Goal: Task Accomplishment & Management: Manage account settings

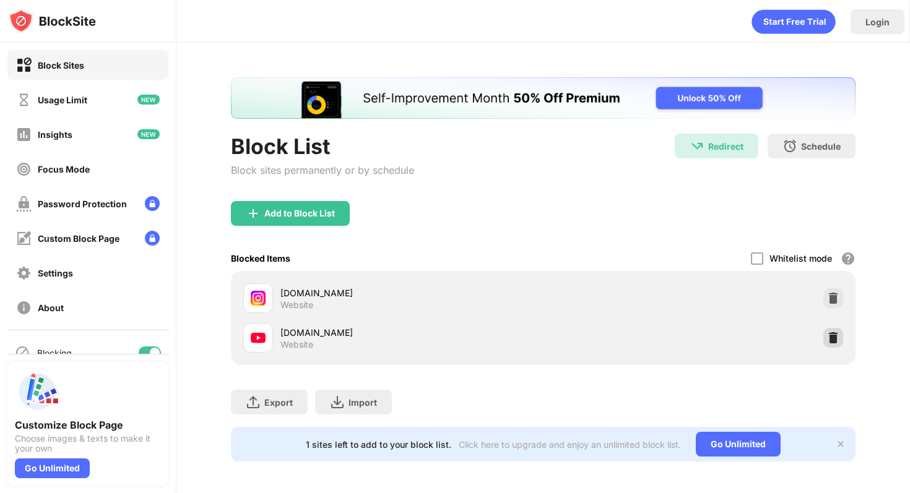
click at [836, 337] on img at bounding box center [833, 338] width 12 height 12
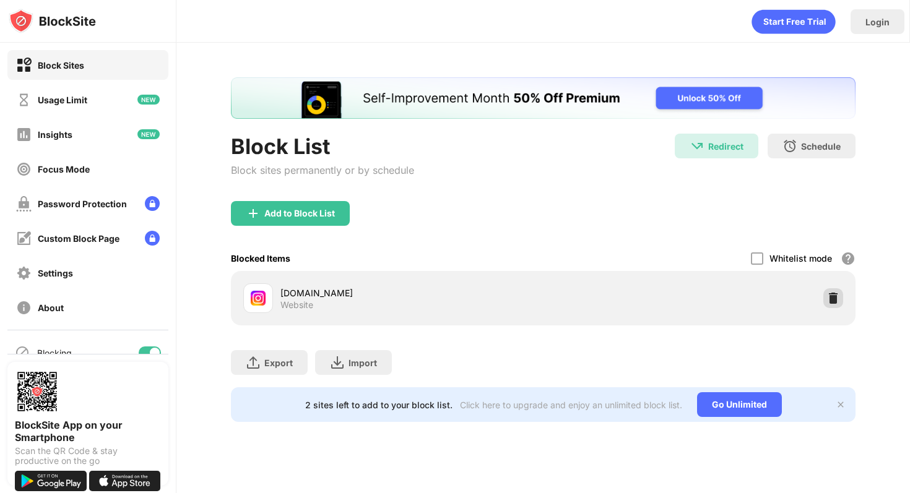
click at [834, 294] on img at bounding box center [833, 298] width 12 height 12
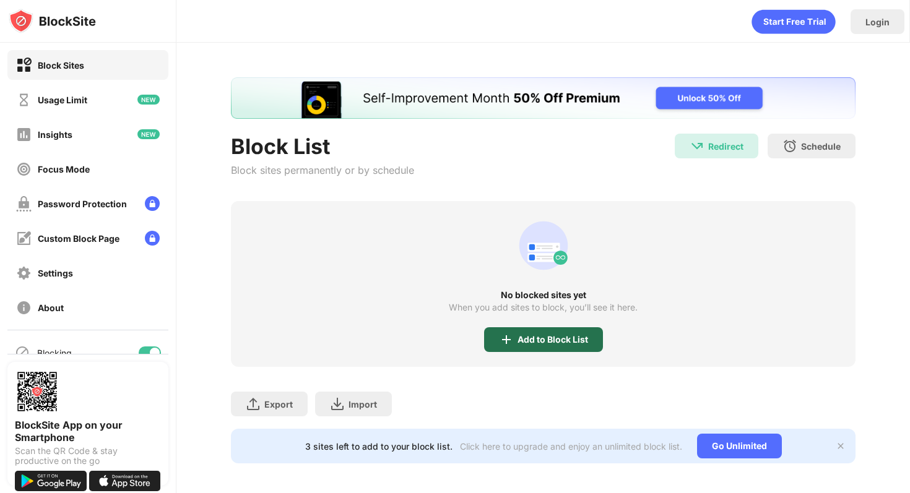
click at [538, 342] on div "Add to Block List" at bounding box center [552, 340] width 71 height 10
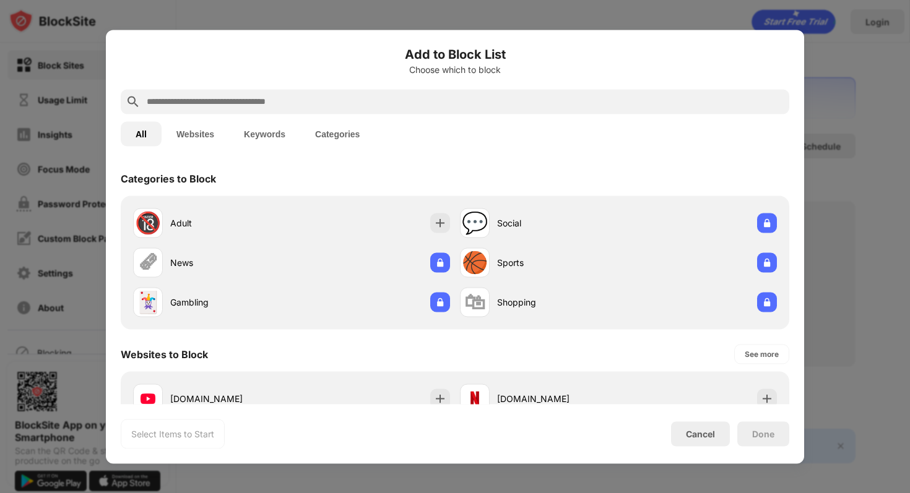
click at [314, 106] on input "text" at bounding box center [464, 101] width 639 height 15
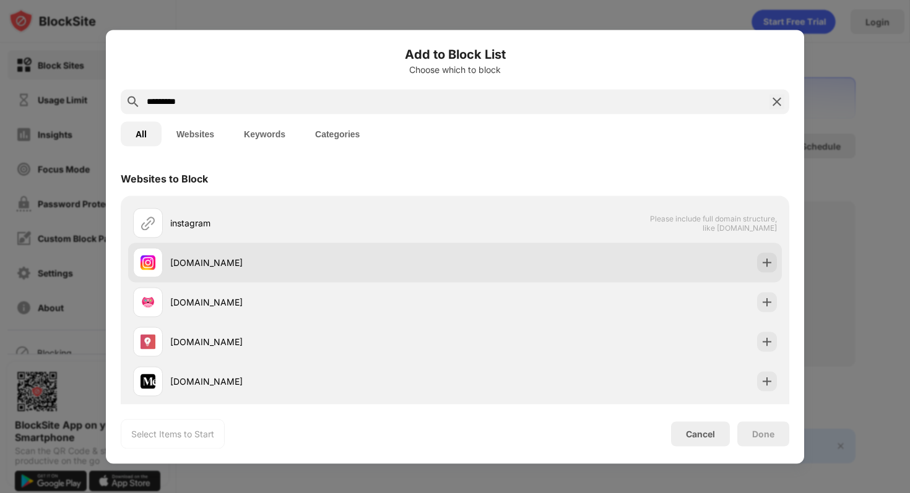
type input "*********"
click at [357, 254] on div "[DOMAIN_NAME]" at bounding box center [294, 263] width 322 height 30
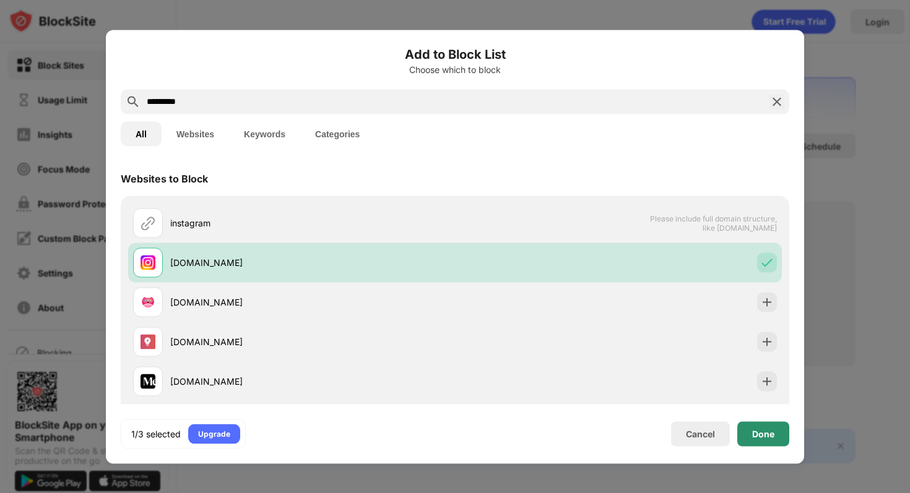
click at [748, 434] on div "Done" at bounding box center [763, 434] width 52 height 25
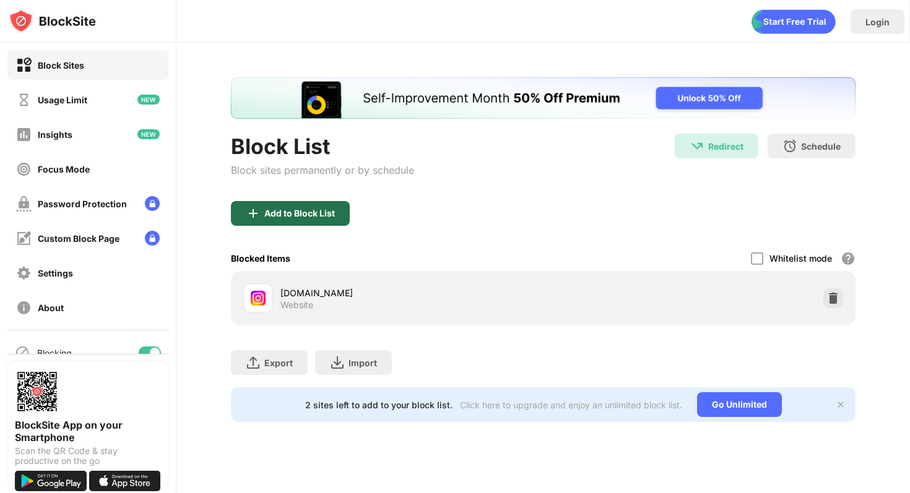
click at [334, 222] on div "Add to Block List" at bounding box center [290, 213] width 119 height 25
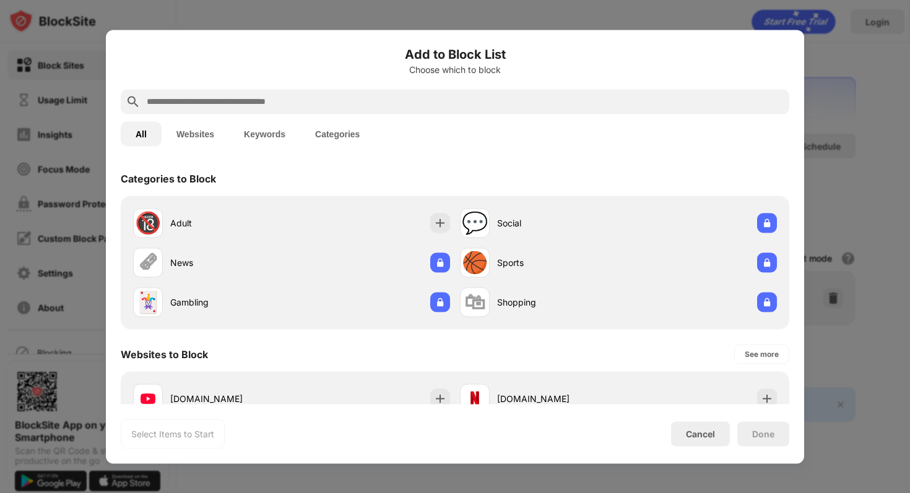
click at [339, 108] on input "text" at bounding box center [464, 101] width 639 height 15
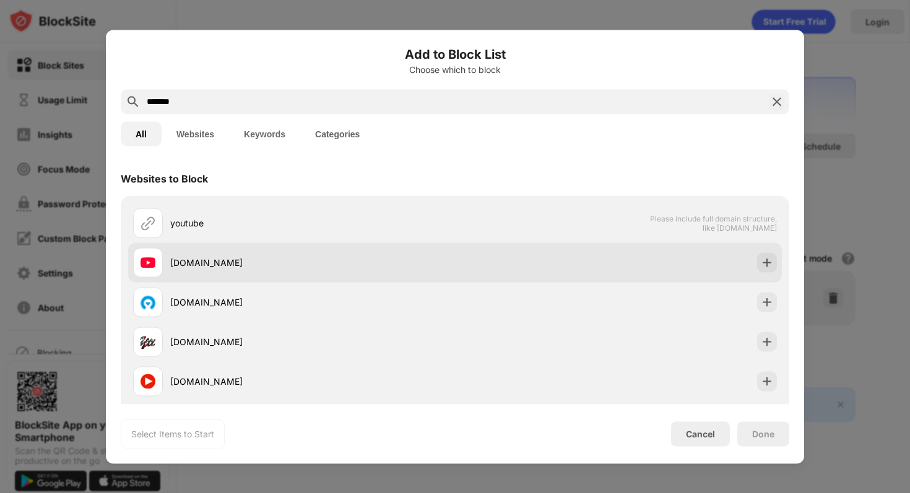
type input "*******"
click at [437, 264] on div "[DOMAIN_NAME]" at bounding box center [312, 262] width 285 height 13
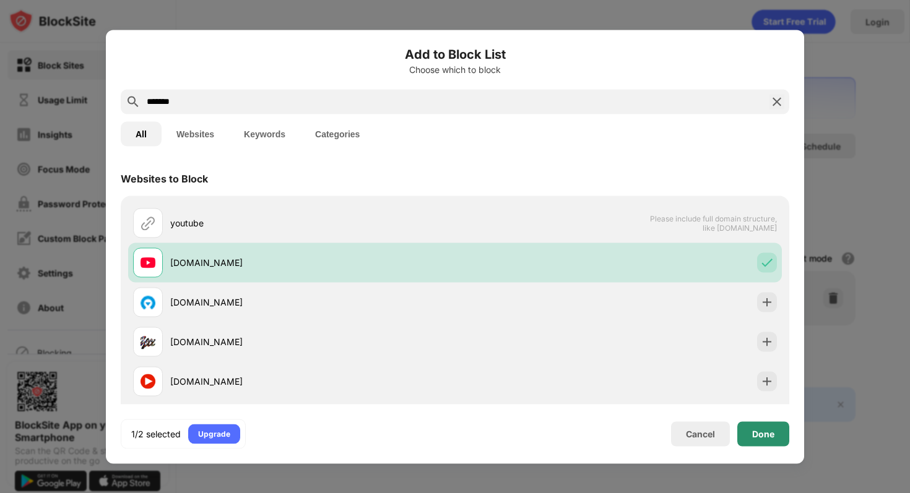
click at [776, 426] on div "Done" at bounding box center [763, 434] width 52 height 25
